Goal: Task Accomplishment & Management: Manage account settings

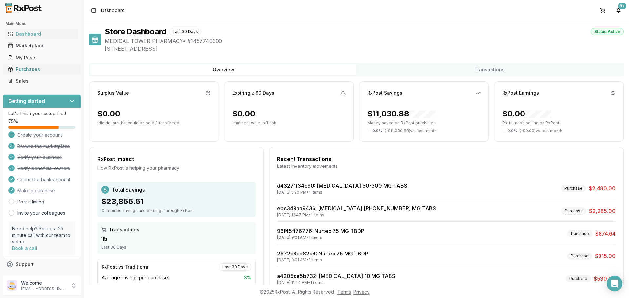
click at [22, 67] on div "Purchases" at bounding box center [42, 69] width 68 height 7
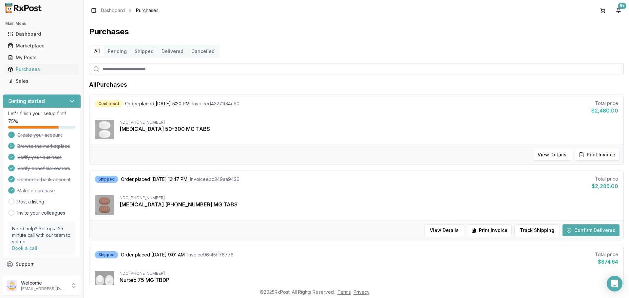
click at [583, 228] on button "Confirm Delivered" at bounding box center [590, 231] width 57 height 12
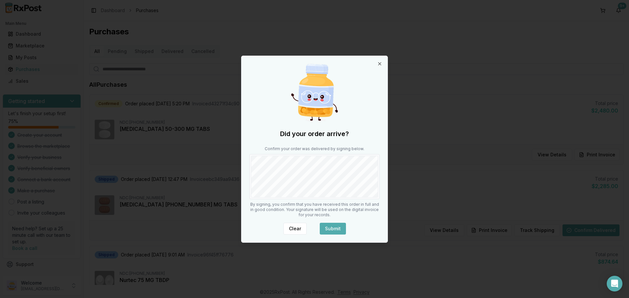
click at [341, 226] on button "Submit" at bounding box center [333, 229] width 26 height 12
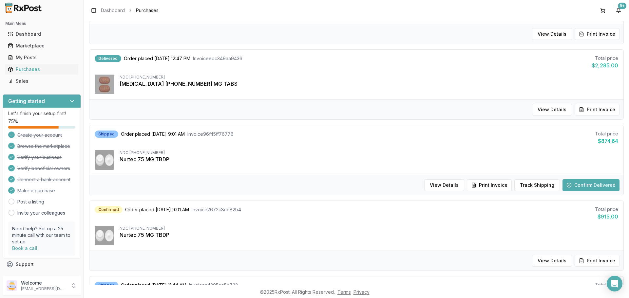
scroll to position [131, 0]
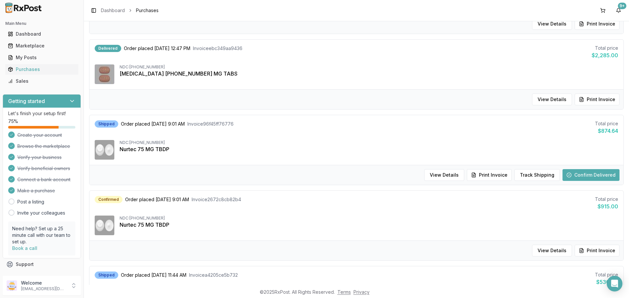
click at [590, 174] on button "Confirm Delivered" at bounding box center [590, 175] width 57 height 12
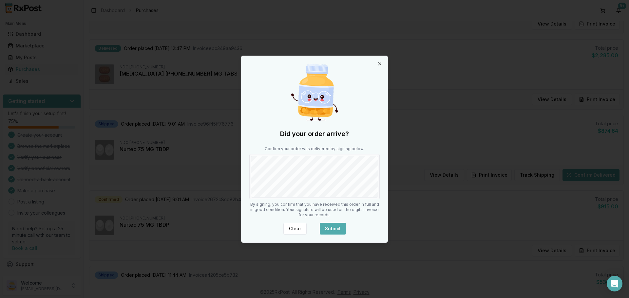
click at [338, 228] on button "Submit" at bounding box center [333, 229] width 26 height 12
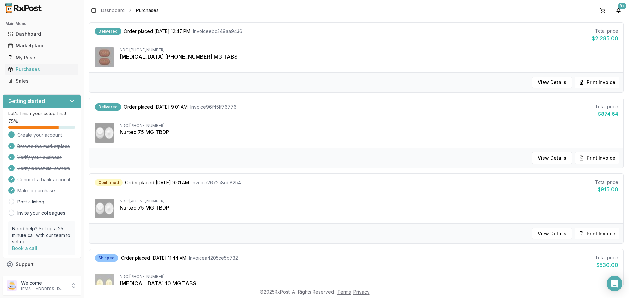
scroll to position [164, 0]
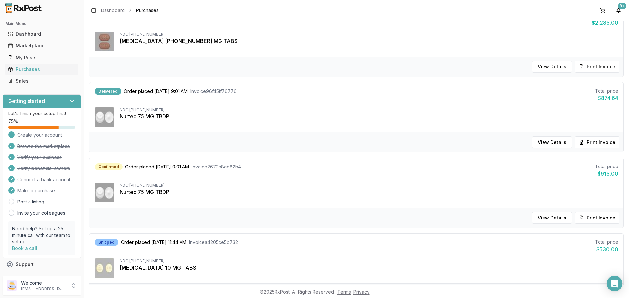
click at [124, 118] on div "Nurtec 75 MG TBDP" at bounding box center [369, 117] width 498 height 8
click at [130, 92] on span "Order placed [DATE] 9:01 AM" at bounding box center [156, 91] width 64 height 7
click at [542, 141] on button "View Details" at bounding box center [552, 143] width 40 height 12
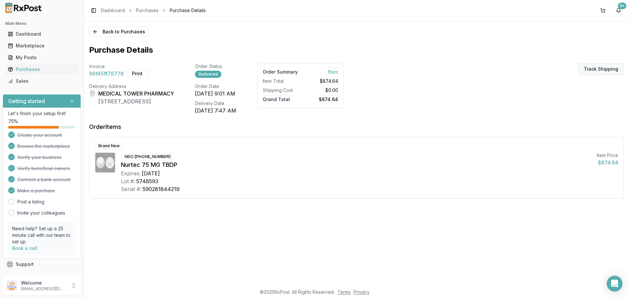
click at [603, 70] on button "Track Shipping" at bounding box center [601, 69] width 46 height 12
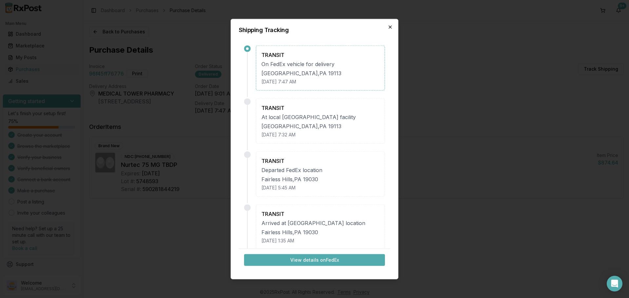
click at [391, 27] on icon "button" at bounding box center [389, 26] width 5 height 5
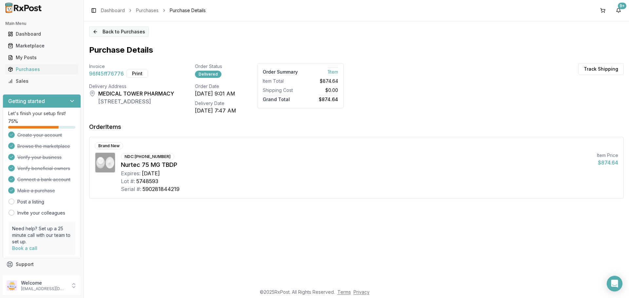
click at [104, 34] on button "Back to Purchases" at bounding box center [119, 32] width 60 height 10
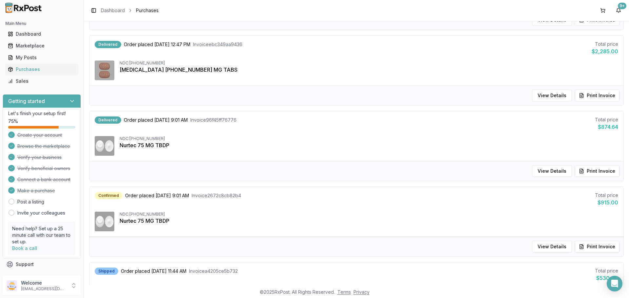
scroll to position [131, 0]
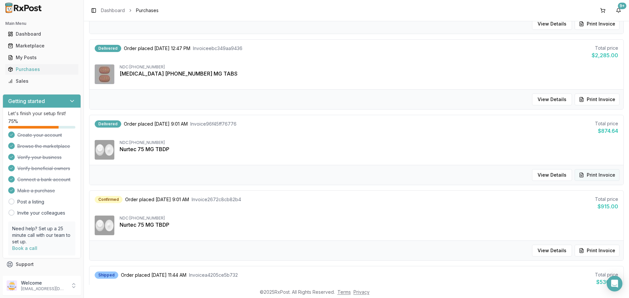
click at [597, 175] on button "Print Invoice" at bounding box center [596, 175] width 45 height 12
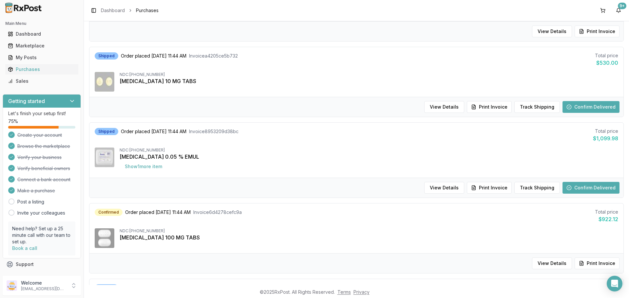
scroll to position [360, 0]
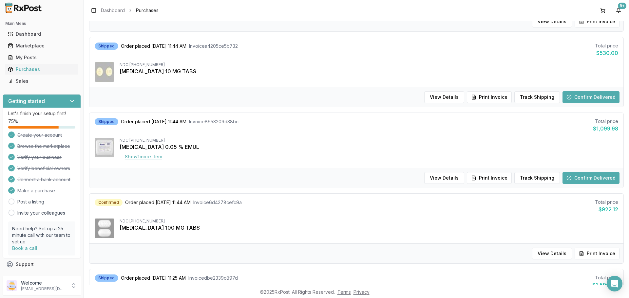
click at [146, 158] on button "Show 1 more item" at bounding box center [144, 157] width 48 height 12
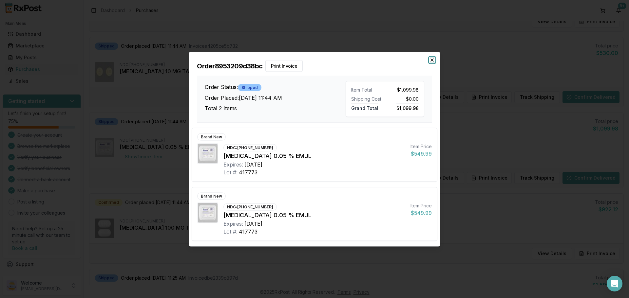
click at [432, 62] on icon "button" at bounding box center [431, 59] width 5 height 5
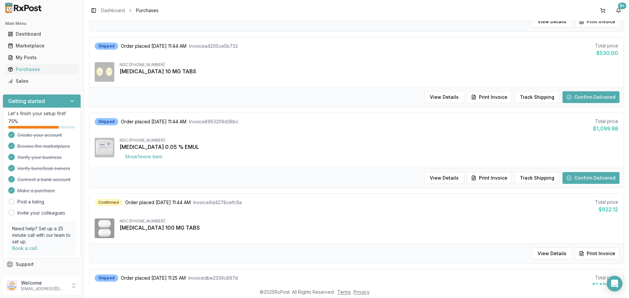
click at [558, 168] on div "View Details Print Invoice Track Shipping Confirm Delivered" at bounding box center [356, 178] width 534 height 20
click at [593, 173] on button "Confirm Delivered" at bounding box center [590, 178] width 57 height 12
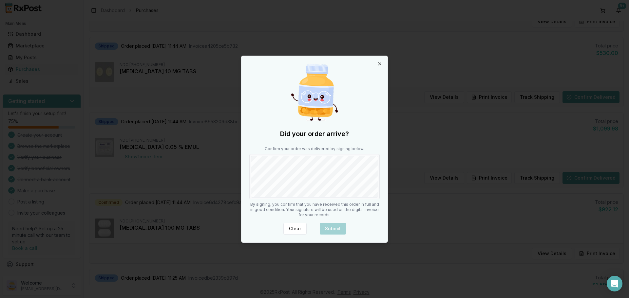
click at [593, 175] on div at bounding box center [314, 149] width 629 height 298
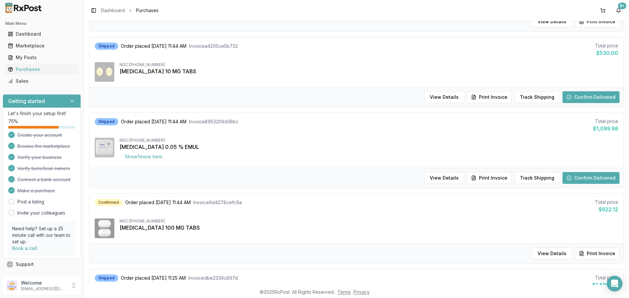
click at [587, 173] on button "Confirm Delivered" at bounding box center [590, 178] width 57 height 12
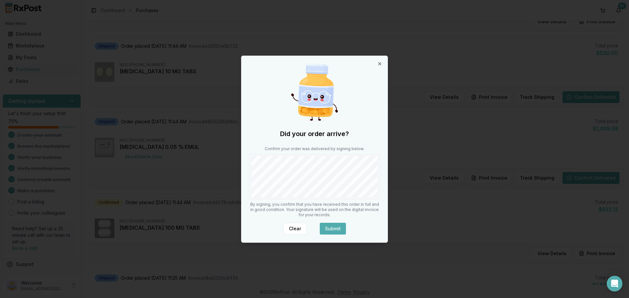
click at [328, 228] on button "Submit" at bounding box center [333, 229] width 26 height 12
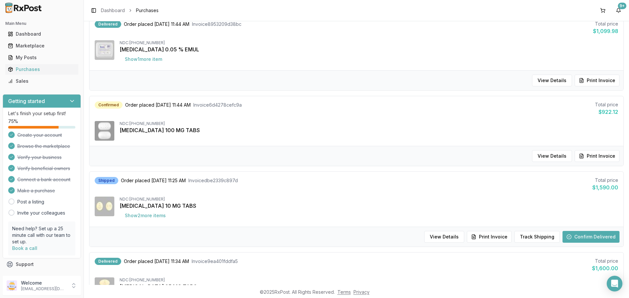
scroll to position [458, 0]
click at [544, 156] on button "View Details" at bounding box center [552, 156] width 40 height 12
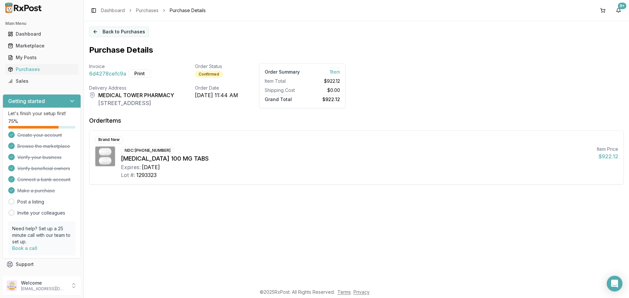
click at [124, 36] on button "Back to Purchases" at bounding box center [119, 32] width 60 height 10
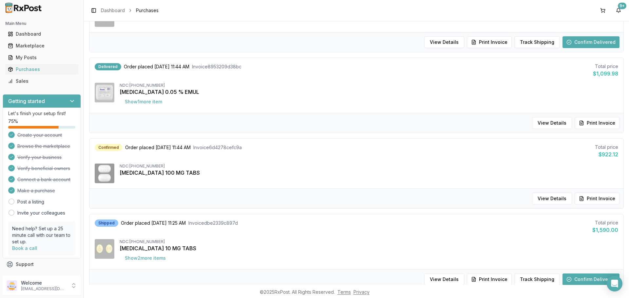
scroll to position [426, 0]
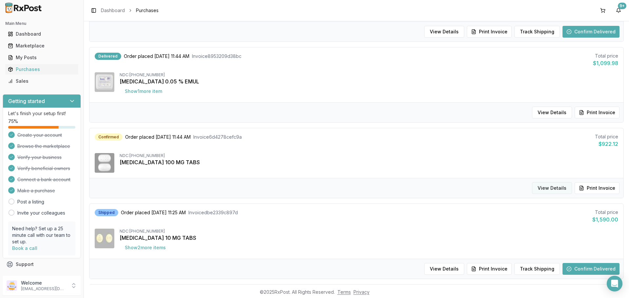
click at [556, 188] on button "View Details" at bounding box center [552, 188] width 40 height 12
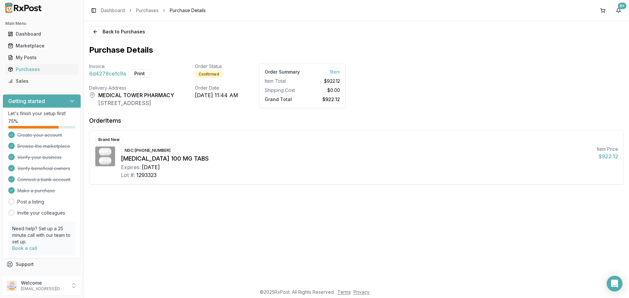
click at [101, 74] on span "6d4278cefc9a" at bounding box center [107, 74] width 37 height 8
click at [146, 72] on button "Print" at bounding box center [140, 74] width 22 height 8
click at [22, 68] on div "Purchases" at bounding box center [42, 69] width 68 height 7
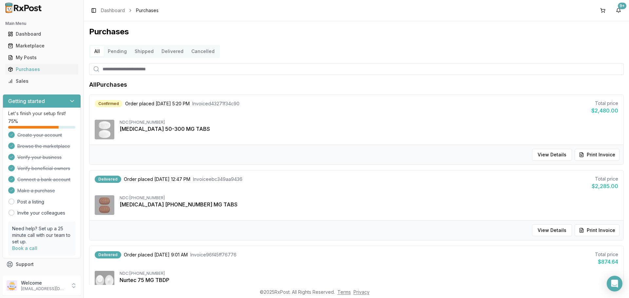
click at [147, 51] on button "Shipped" at bounding box center [144, 51] width 27 height 10
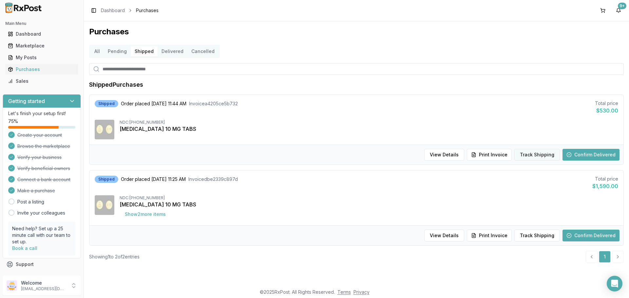
click at [536, 156] on button "Track Shipping" at bounding box center [537, 155] width 46 height 12
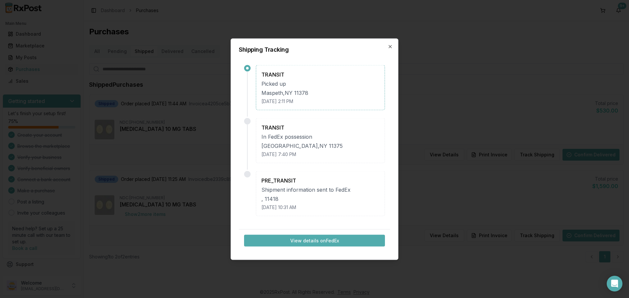
click at [393, 46] on div "Shipping Tracking TRANSIT Picked up [GEOGRAPHIC_DATA] [DATE] 2:11 PM TRANSIT In…" at bounding box center [314, 149] width 168 height 222
click at [391, 47] on icon "button" at bounding box center [389, 46] width 5 height 5
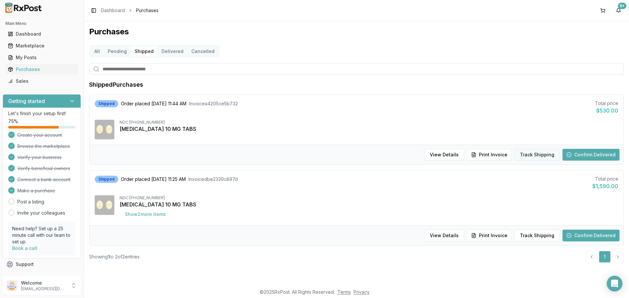
click at [533, 154] on button "Track Shipping" at bounding box center [537, 155] width 46 height 12
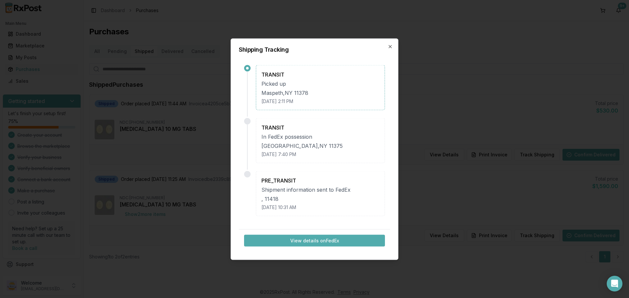
click at [387, 45] on div "Shipping Tracking TRANSIT Picked up [GEOGRAPHIC_DATA] [DATE] 2:11 PM TRANSIT In…" at bounding box center [314, 149] width 168 height 222
click at [389, 47] on icon "button" at bounding box center [390, 46] width 3 height 3
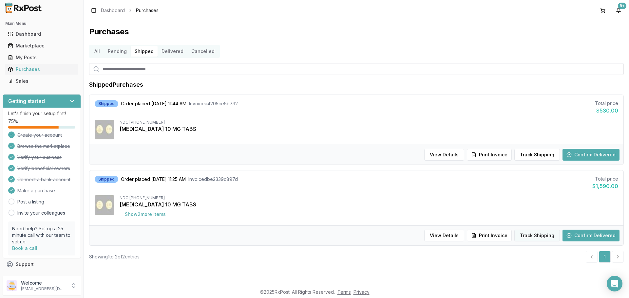
click at [536, 236] on button "Track Shipping" at bounding box center [537, 236] width 46 height 12
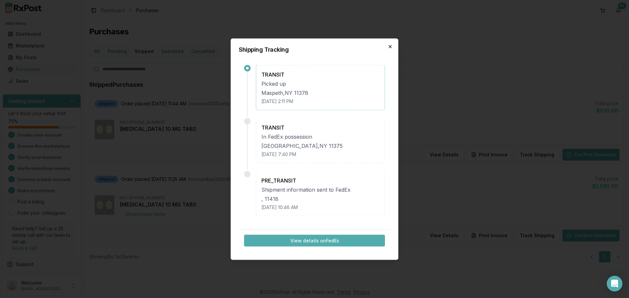
click at [389, 46] on icon "button" at bounding box center [389, 46] width 5 height 5
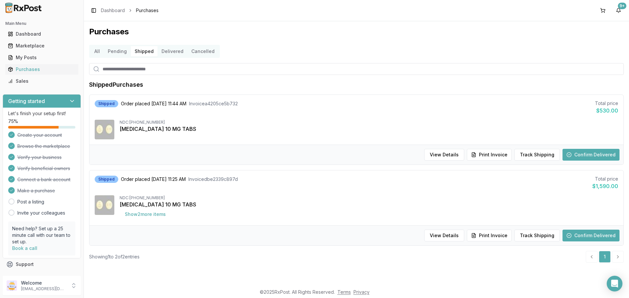
click at [101, 51] on button "All" at bounding box center [96, 51] width 13 height 10
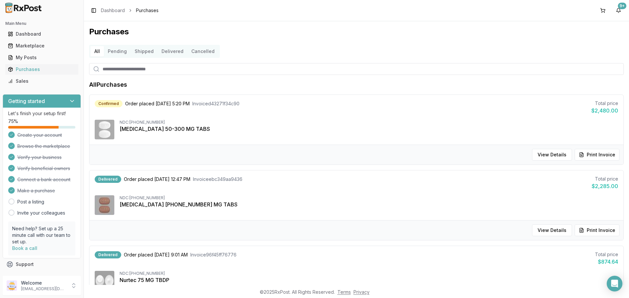
click at [117, 50] on button "Pending" at bounding box center [117, 51] width 27 height 10
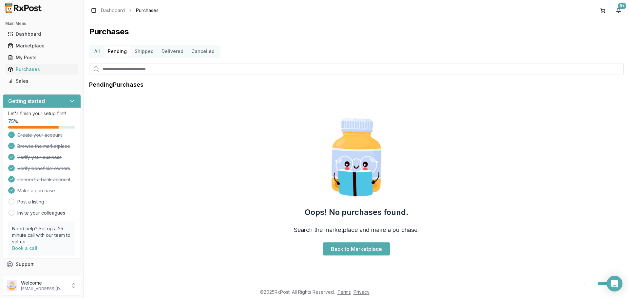
click at [144, 50] on button "Shipped" at bounding box center [144, 51] width 27 height 10
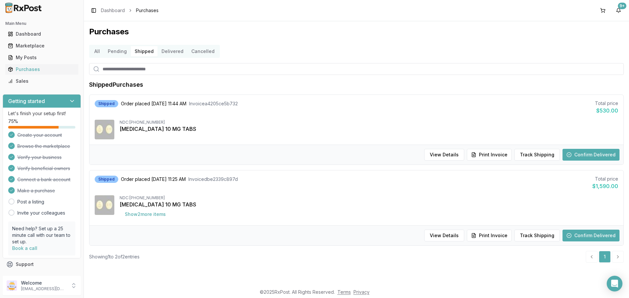
click at [159, 49] on button "Delivered" at bounding box center [172, 51] width 30 height 10
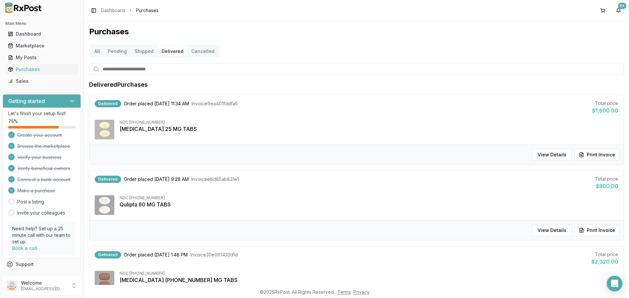
click at [100, 49] on button "All" at bounding box center [96, 51] width 13 height 10
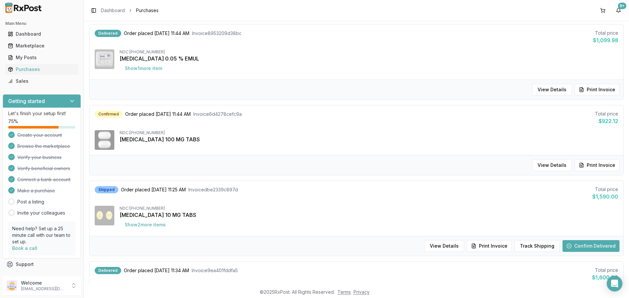
scroll to position [458, 0]
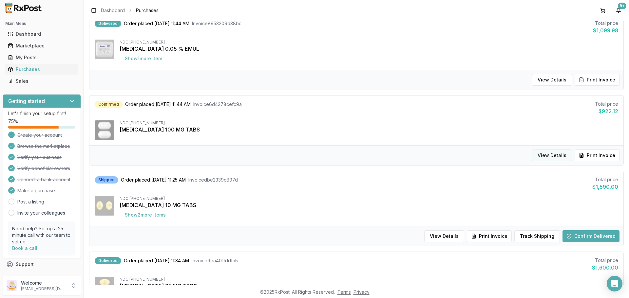
click at [567, 155] on button "View Details" at bounding box center [552, 156] width 40 height 12
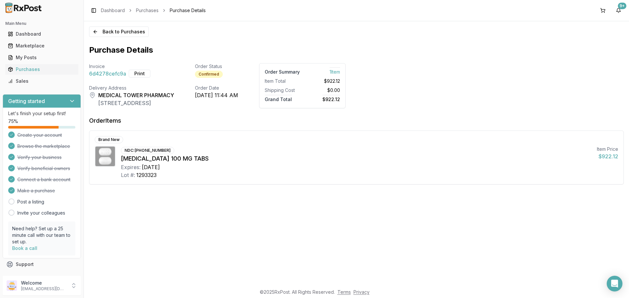
click at [150, 152] on div "NDC: [PHONE_NUMBER]" at bounding box center [147, 150] width 53 height 7
click at [106, 72] on span "6d4278cefc9a" at bounding box center [107, 74] width 37 height 8
click at [134, 72] on button "Print" at bounding box center [140, 74] width 22 height 8
click at [109, 30] on button "Back to Purchases" at bounding box center [119, 32] width 60 height 10
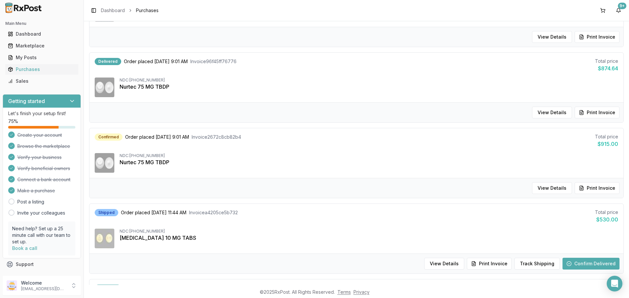
scroll to position [196, 0]
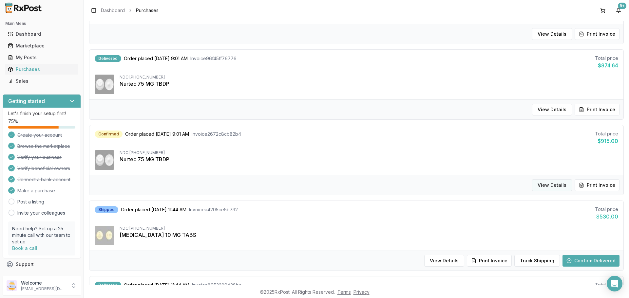
click at [554, 190] on button "View Details" at bounding box center [552, 185] width 40 height 12
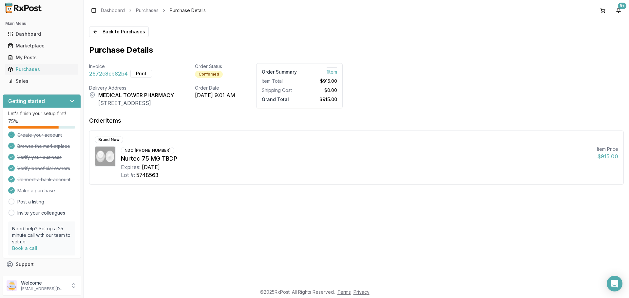
click at [102, 72] on span "2672c8cb82b4" at bounding box center [108, 74] width 39 height 8
click at [143, 73] on button "Print" at bounding box center [141, 74] width 22 height 8
click at [110, 29] on button "Back to Purchases" at bounding box center [119, 32] width 60 height 10
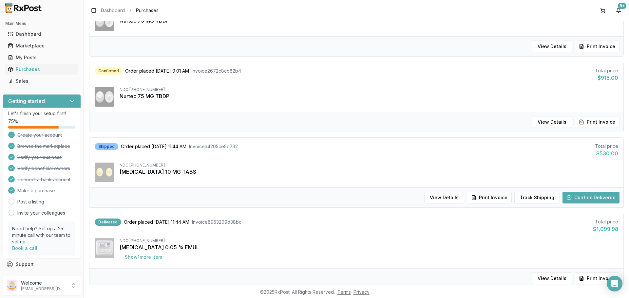
scroll to position [262, 0]
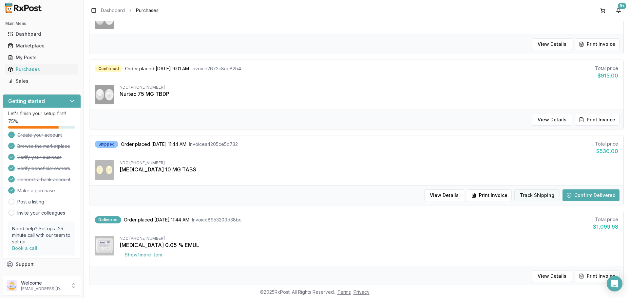
click at [532, 194] on button "Track Shipping" at bounding box center [537, 196] width 46 height 12
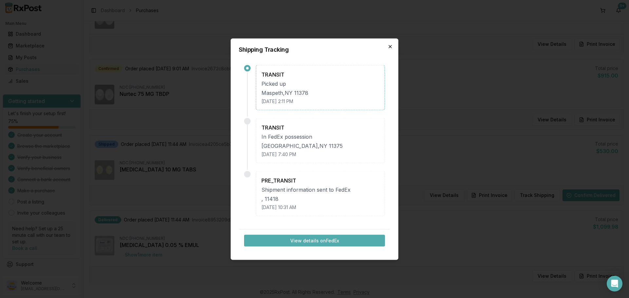
click at [392, 46] on icon "button" at bounding box center [389, 46] width 5 height 5
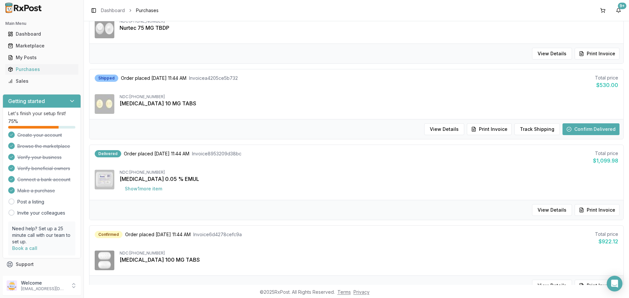
scroll to position [327, 0]
click at [498, 130] on button "Print Invoice" at bounding box center [489, 130] width 45 height 12
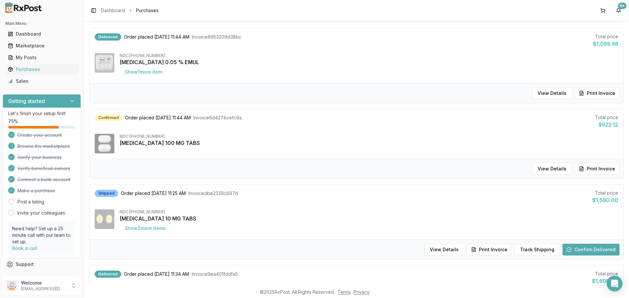
scroll to position [491, 0]
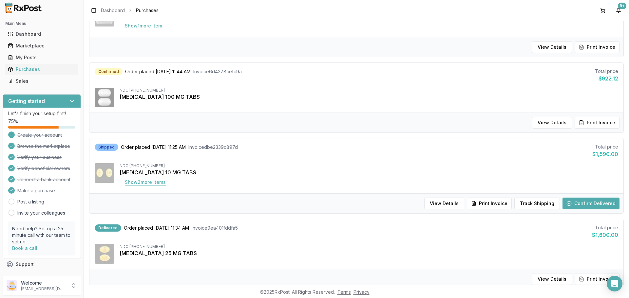
click at [137, 184] on button "Show 2 more item s" at bounding box center [145, 182] width 51 height 12
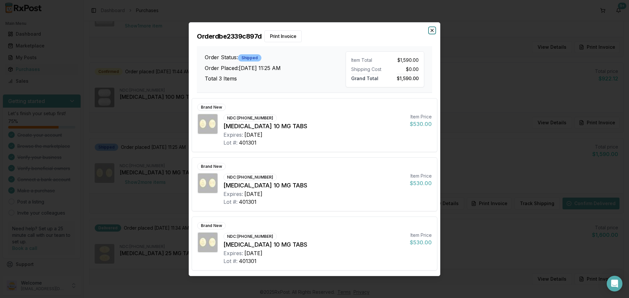
click at [433, 31] on icon "button" at bounding box center [431, 30] width 5 height 5
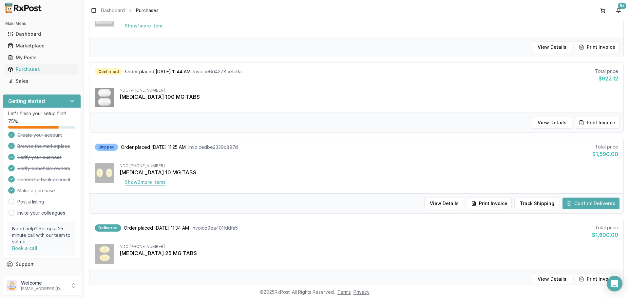
click at [155, 183] on button "Show 2 more item s" at bounding box center [145, 182] width 51 height 12
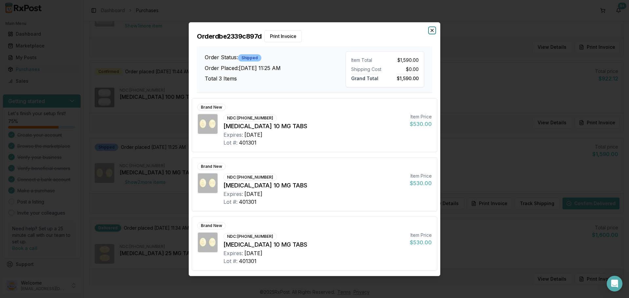
click at [433, 30] on icon "button" at bounding box center [431, 30] width 5 height 5
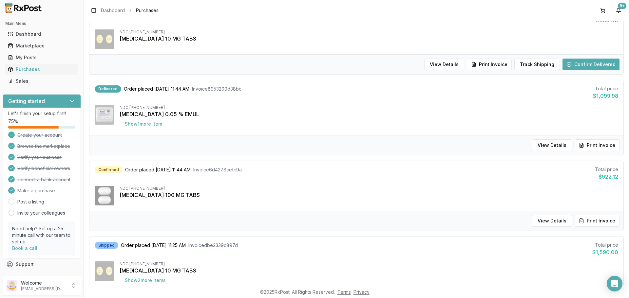
scroll to position [524, 0]
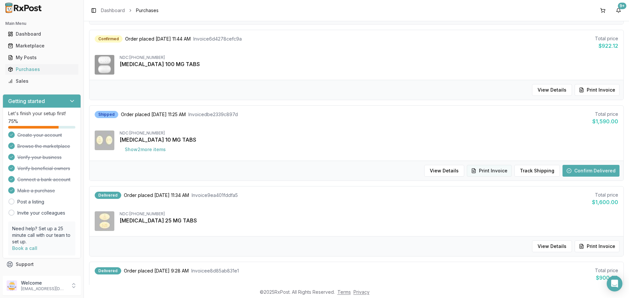
click at [486, 168] on button "Print Invoice" at bounding box center [489, 171] width 45 height 12
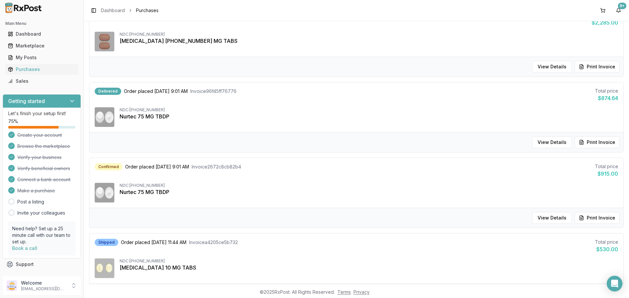
scroll to position [0, 0]
